Goal: Navigation & Orientation: Find specific page/section

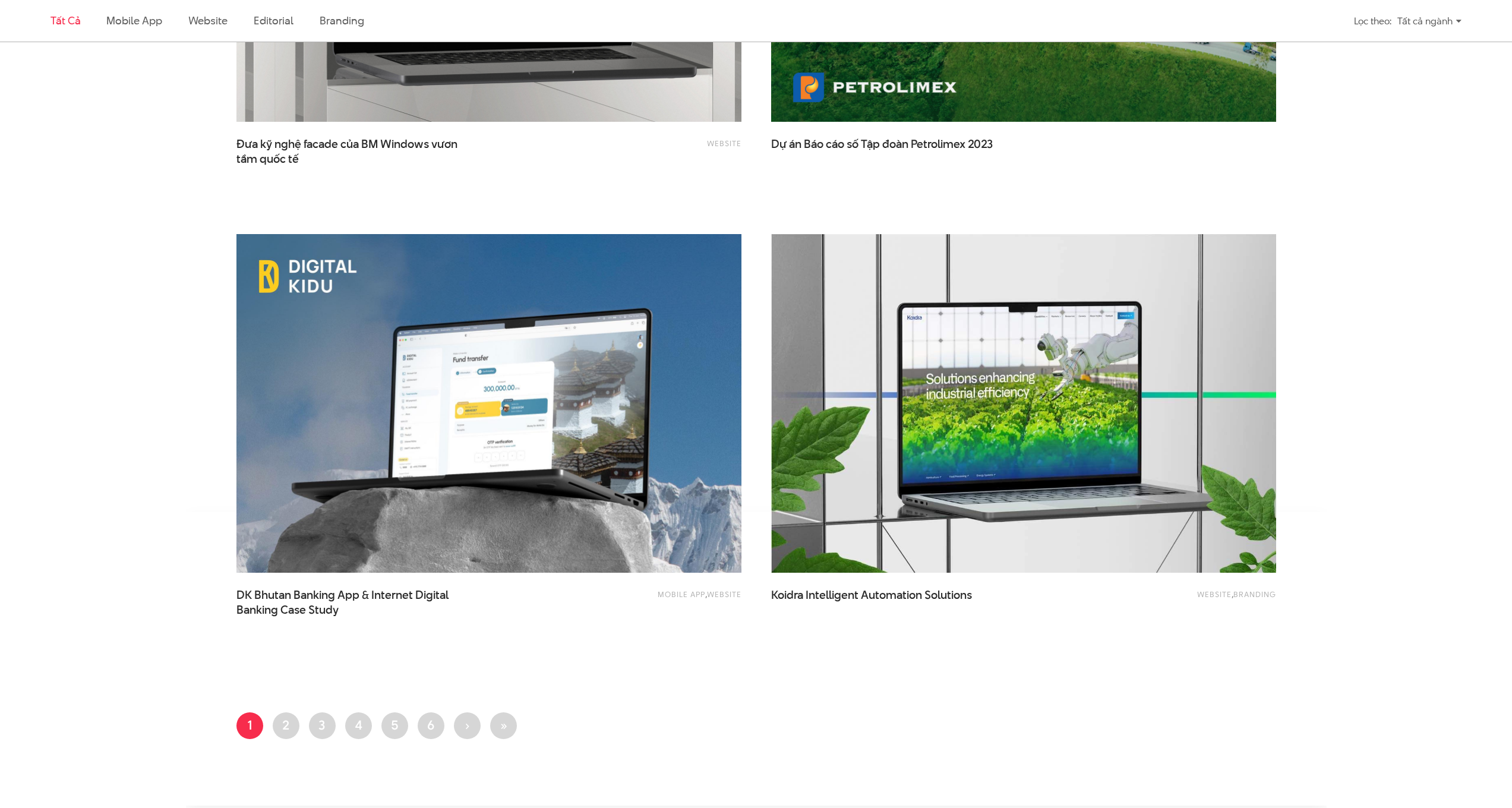
scroll to position [2515, 0]
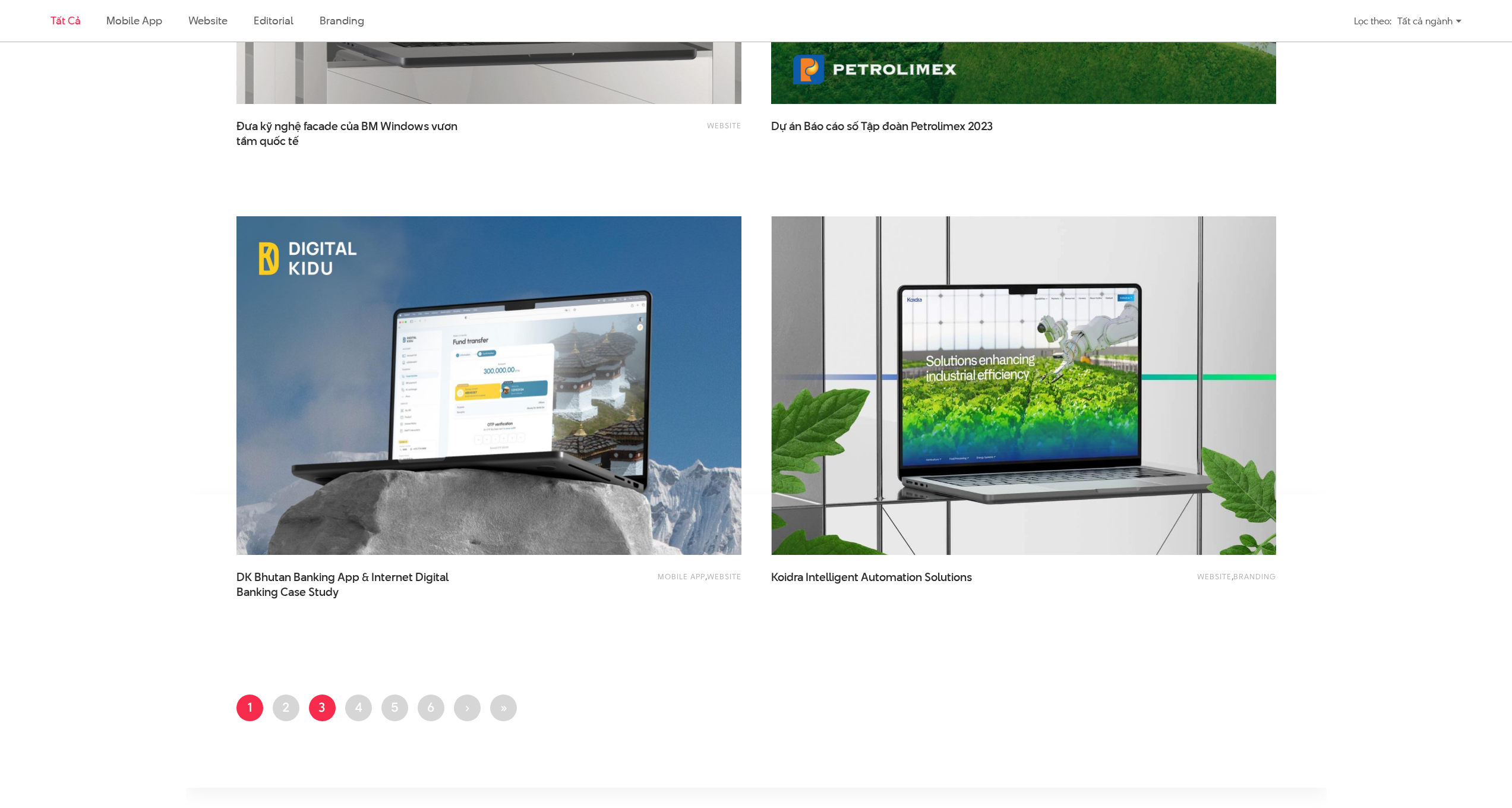
click at [319, 709] on link "Trang 3" at bounding box center [322, 707] width 27 height 27
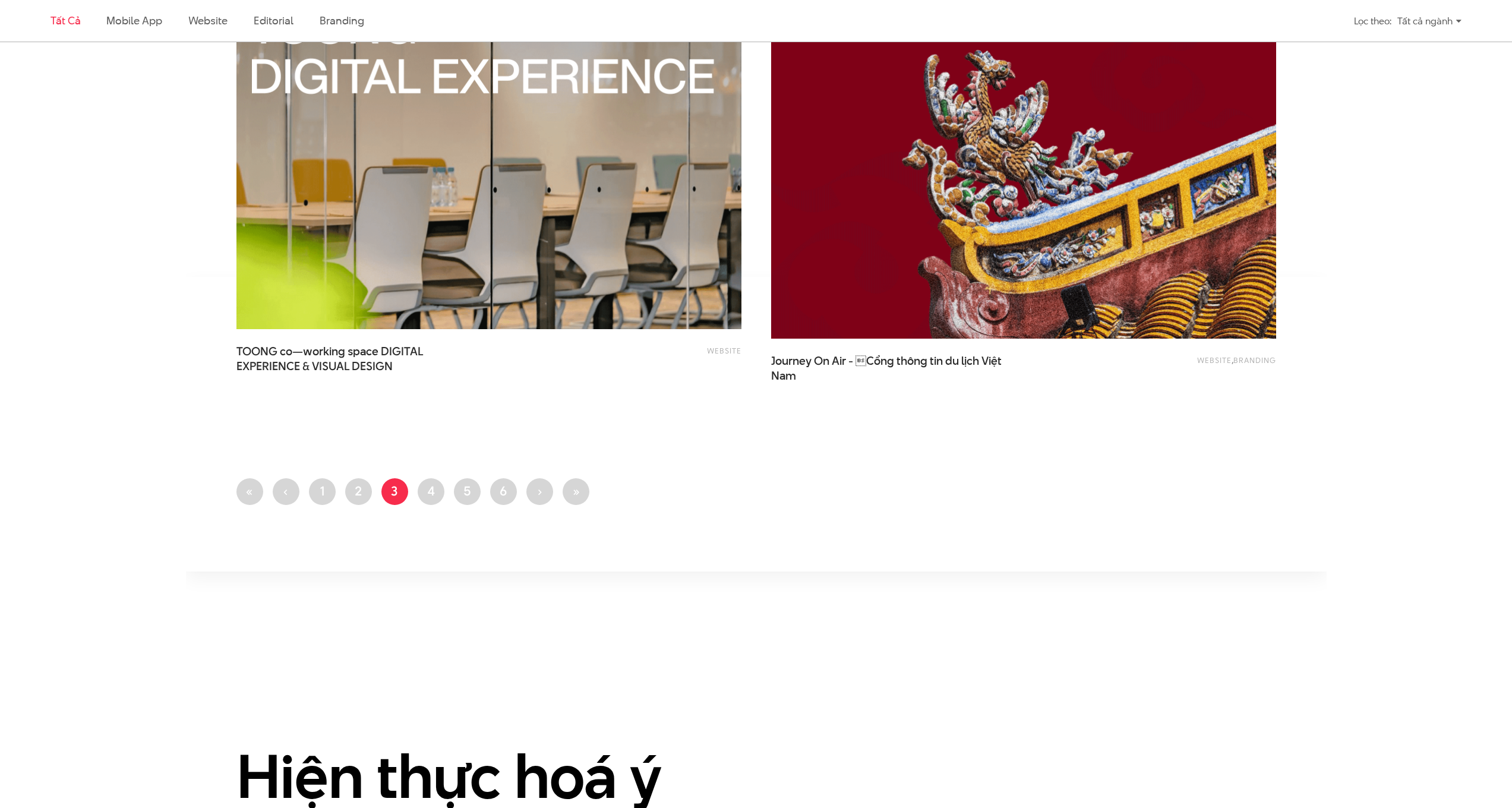
scroll to position [2906, 0]
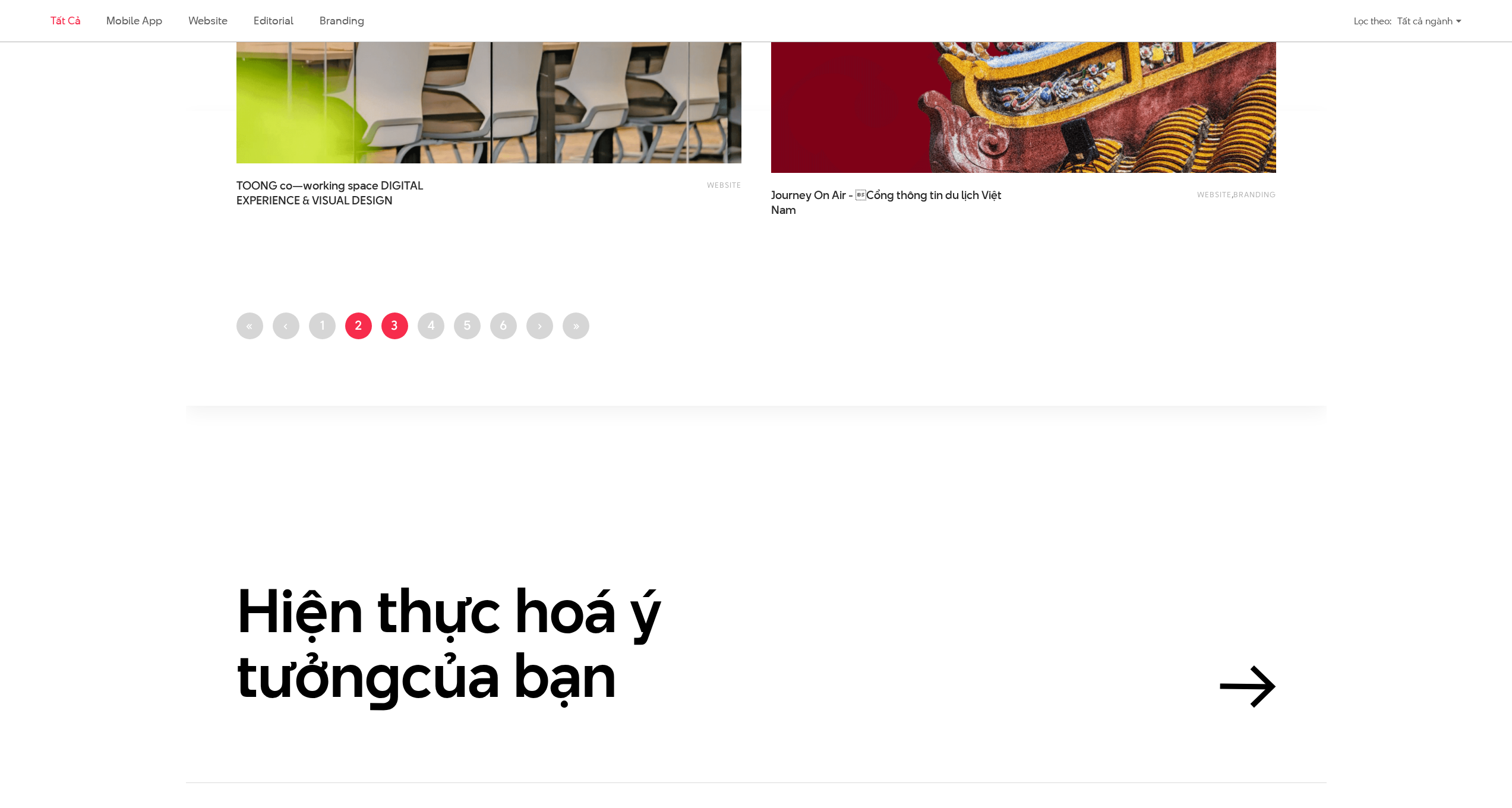
click at [362, 326] on link "Trang 2" at bounding box center [358, 326] width 27 height 27
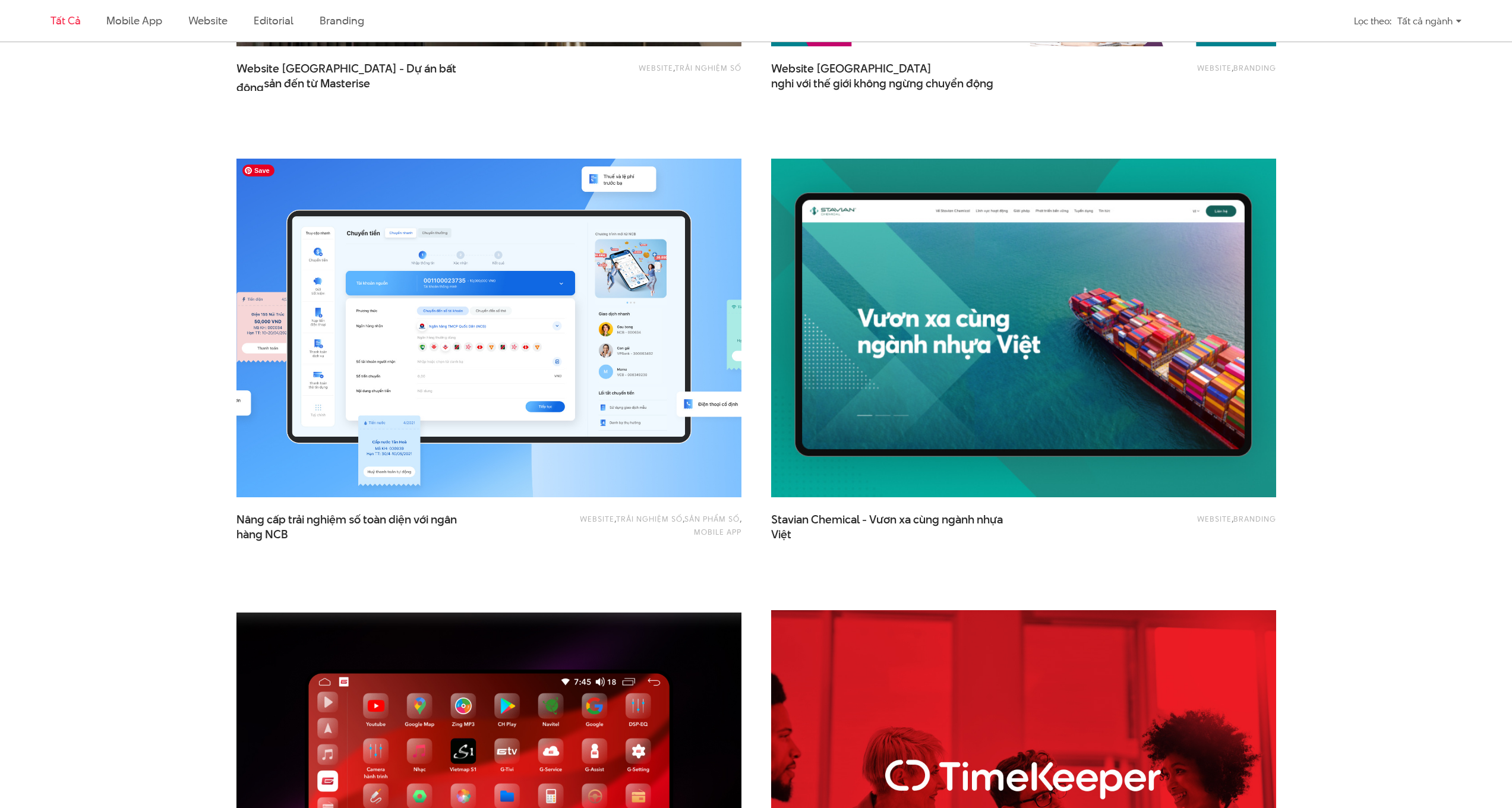
scroll to position [1844, 0]
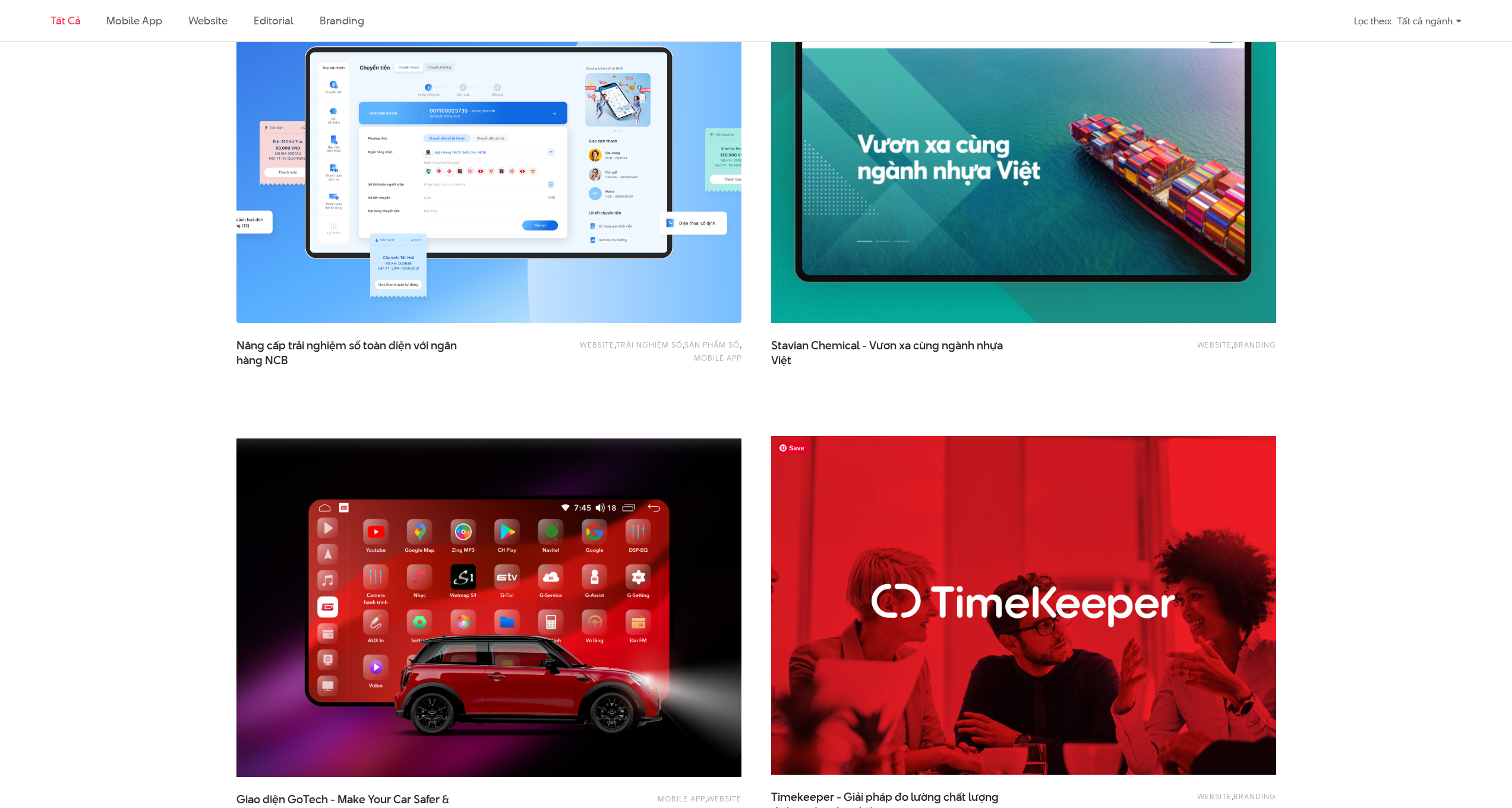
click at [938, 618] on img at bounding box center [1023, 605] width 555 height 372
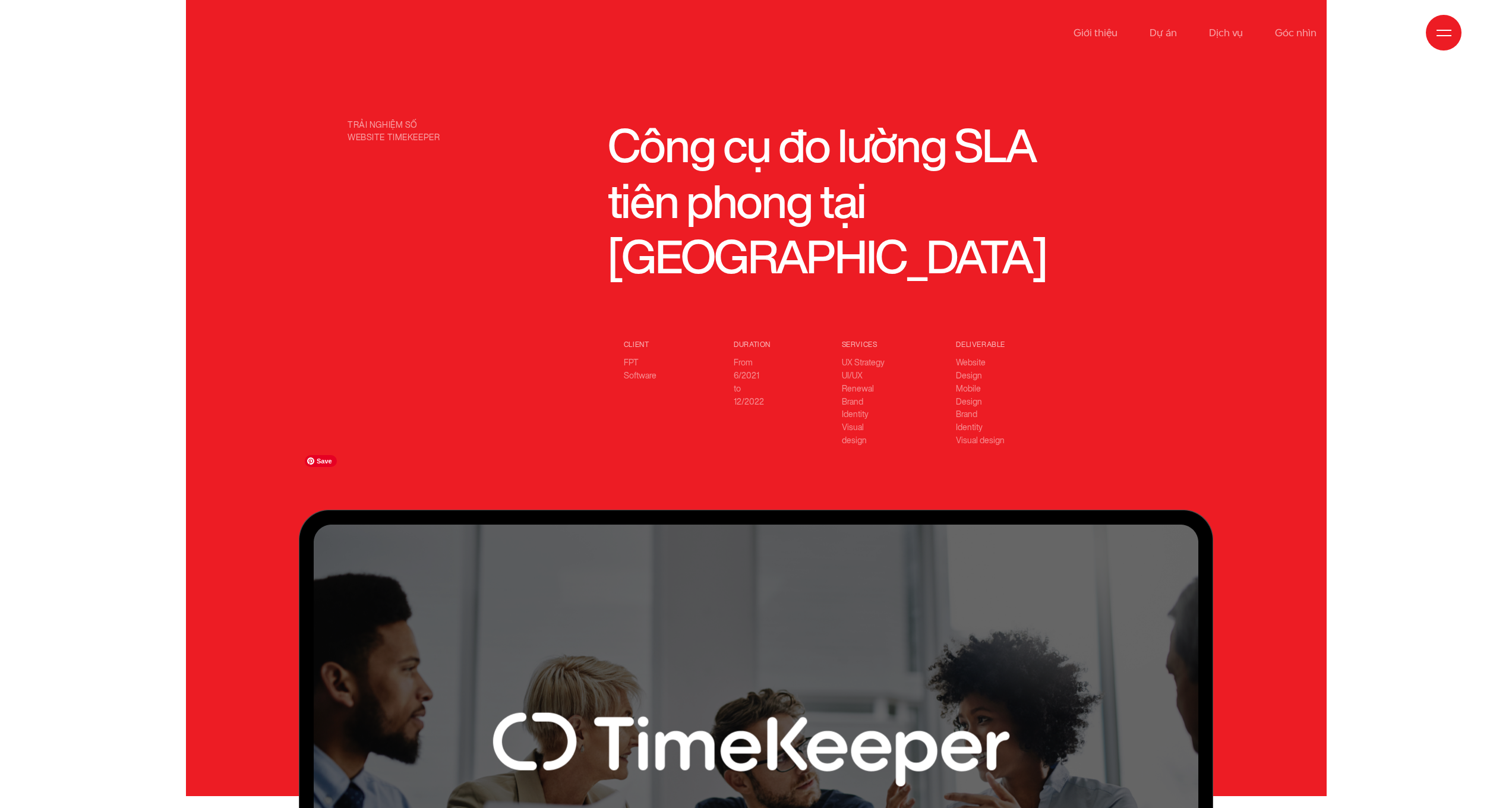
click at [553, 664] on img at bounding box center [756, 752] width 914 height 485
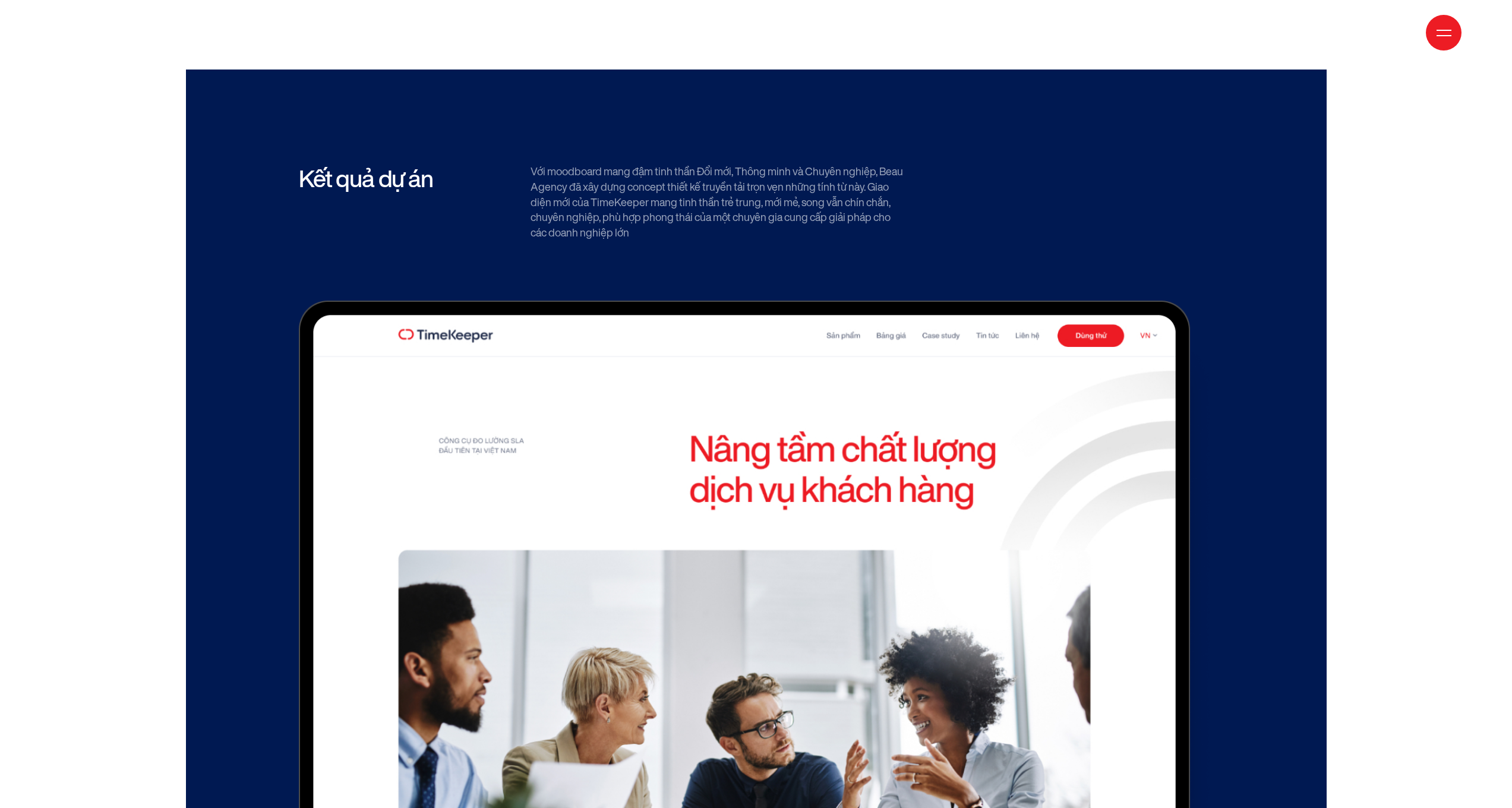
scroll to position [5173, 0]
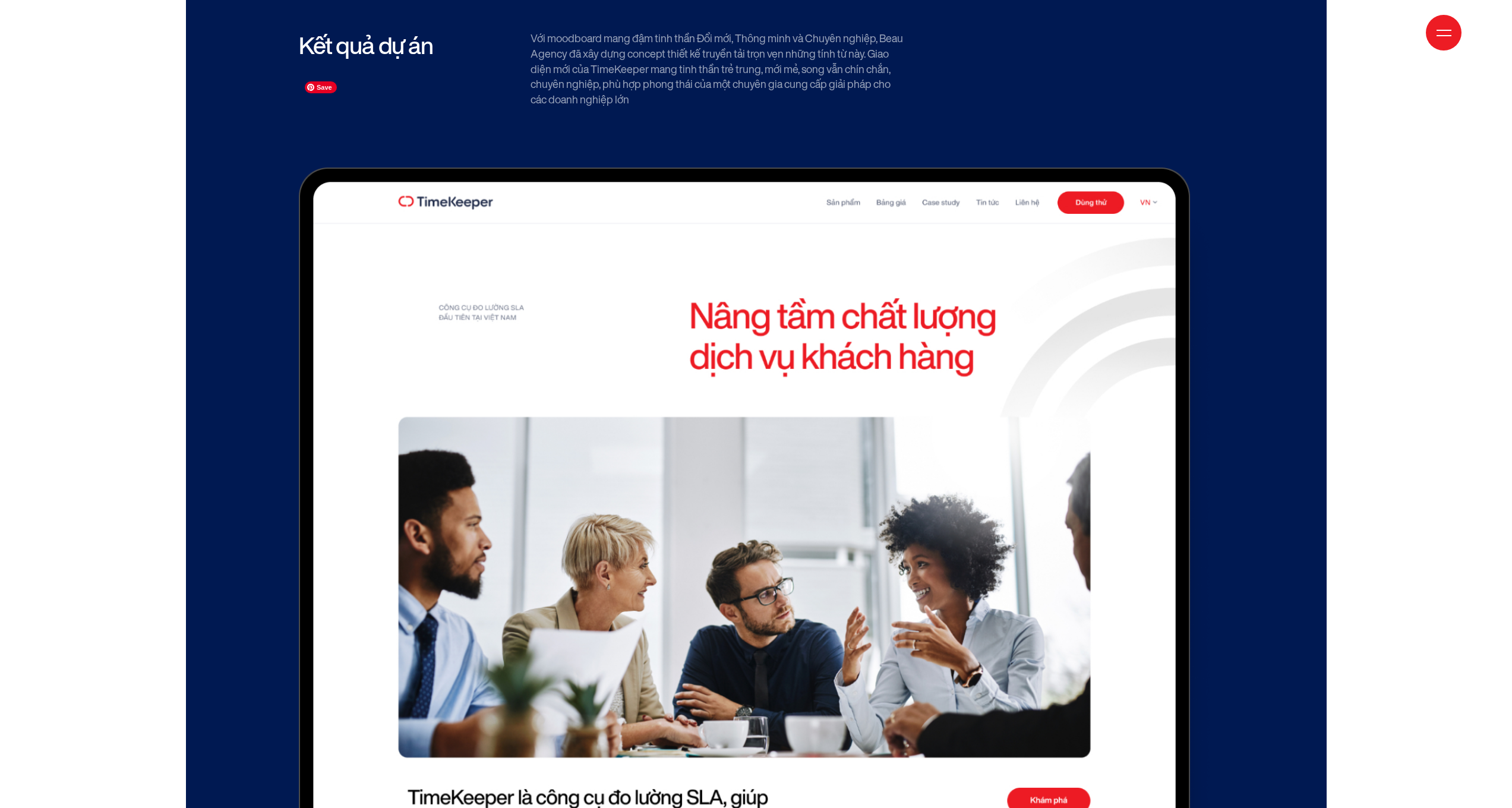
drag, startPoint x: 429, startPoint y: 106, endPoint x: 442, endPoint y: 109, distance: 13.3
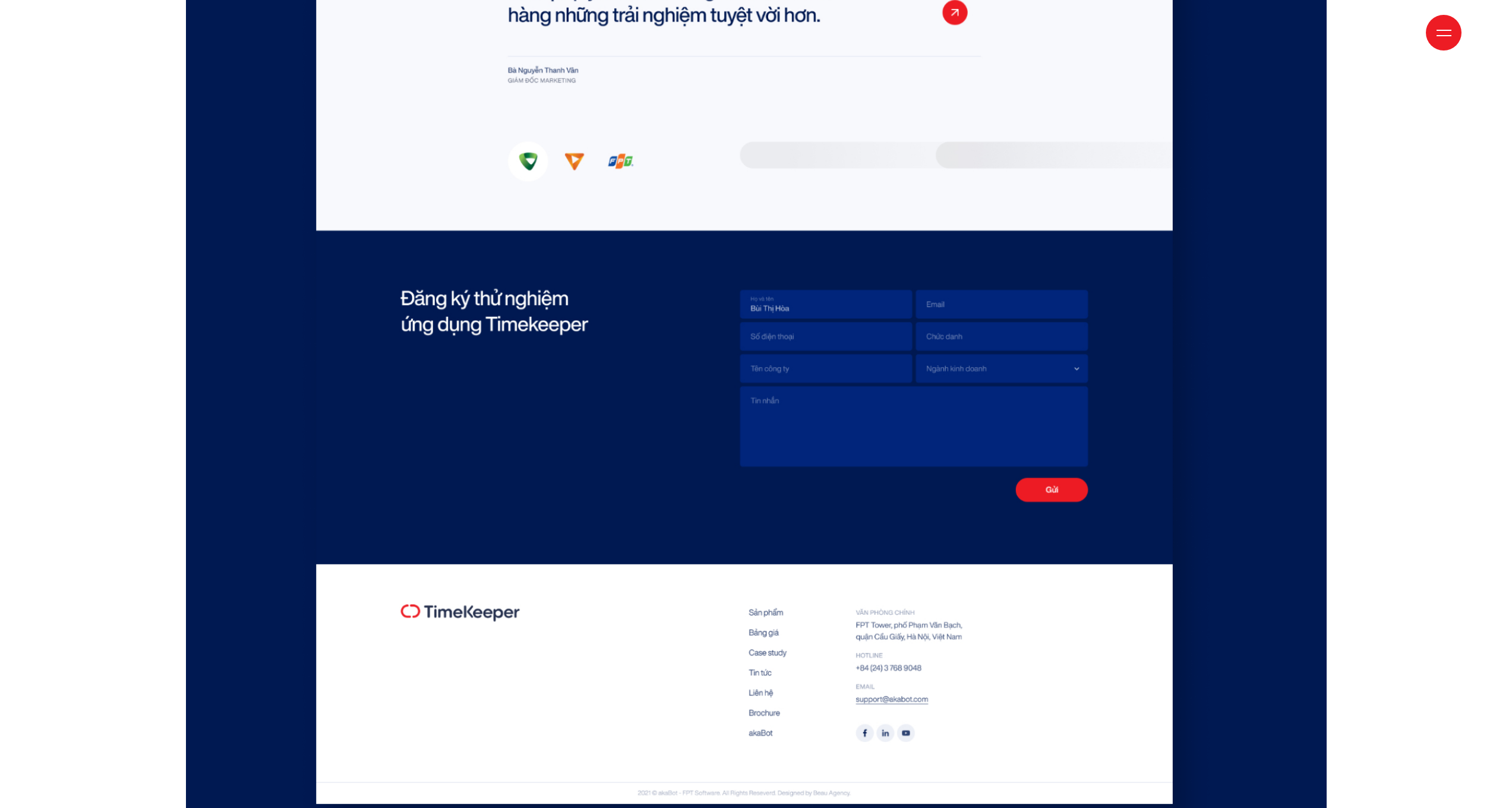
scroll to position [7080, 0]
